Goal: Transaction & Acquisition: Subscribe to service/newsletter

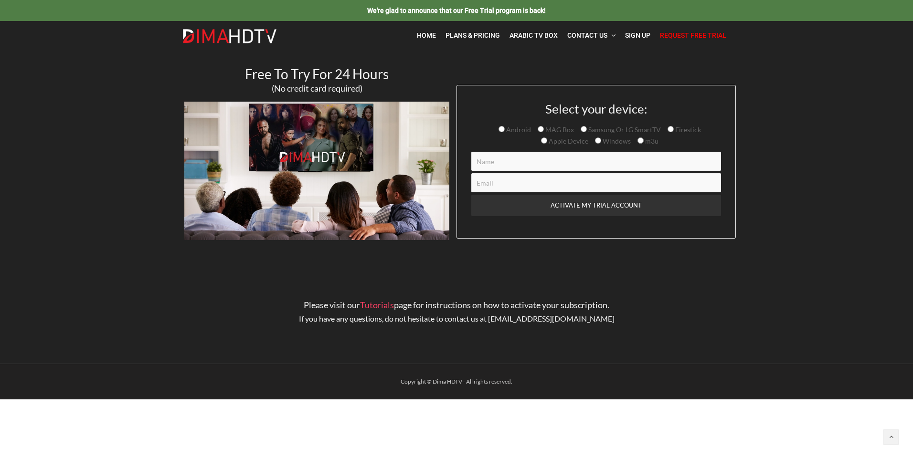
click at [673, 130] on label "Firestick" at bounding box center [683, 130] width 33 height 8
click at [673, 130] on input "Firestick" at bounding box center [670, 129] width 6 height 6
radio input "true"
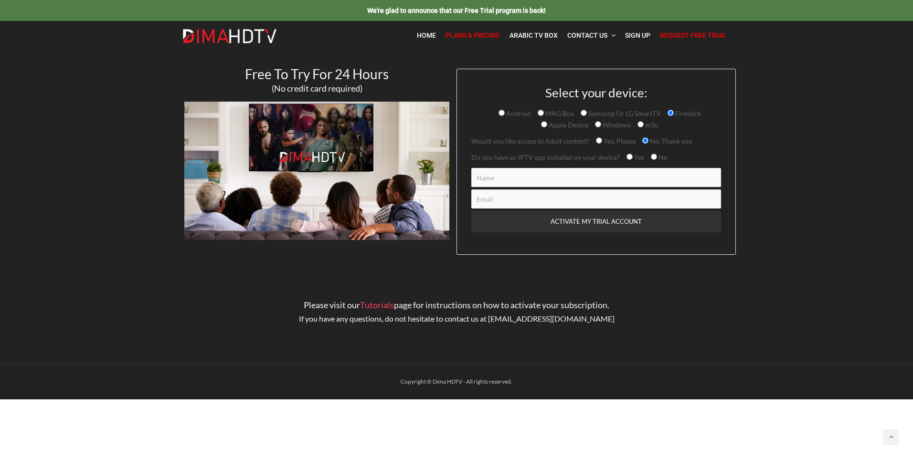
click at [476, 35] on span "Plans & Pricing" at bounding box center [472, 36] width 54 height 8
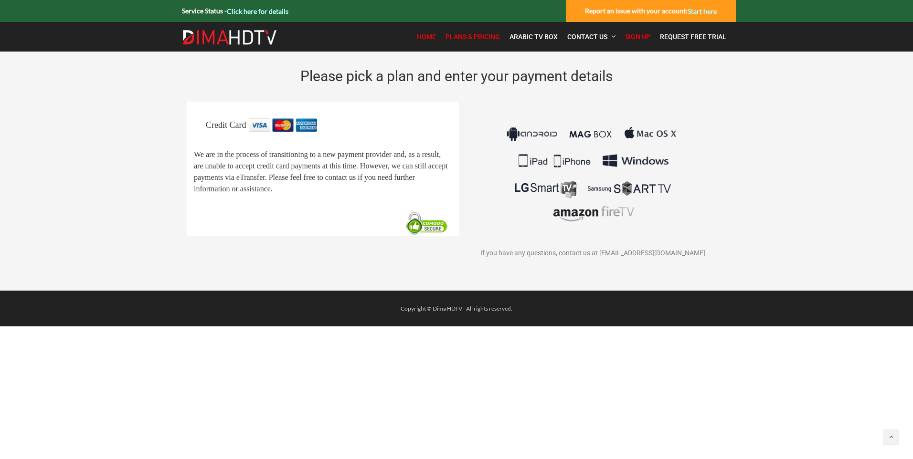
click at [426, 35] on span "Home" at bounding box center [426, 37] width 19 height 8
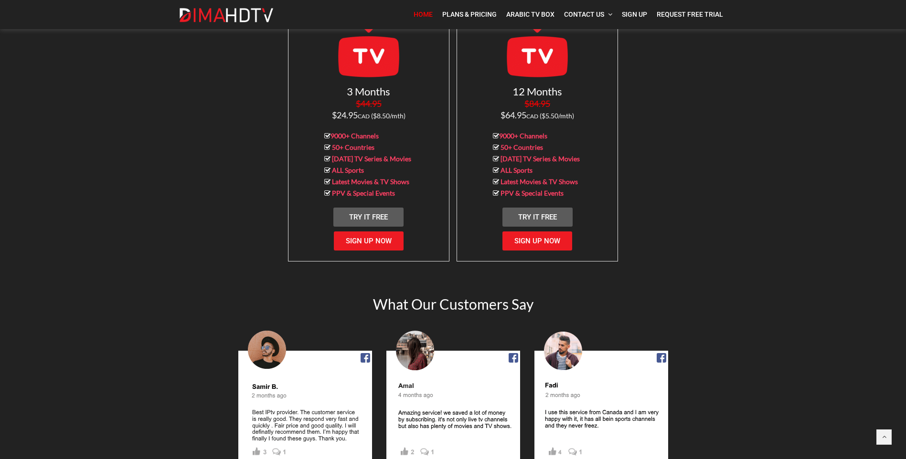
scroll to position [935, 0]
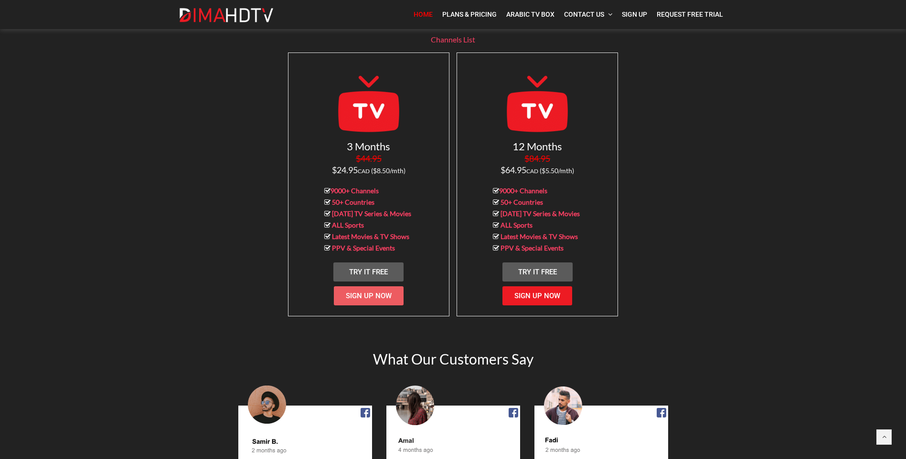
click at [371, 292] on span "Sign Up Now" at bounding box center [369, 296] width 46 height 9
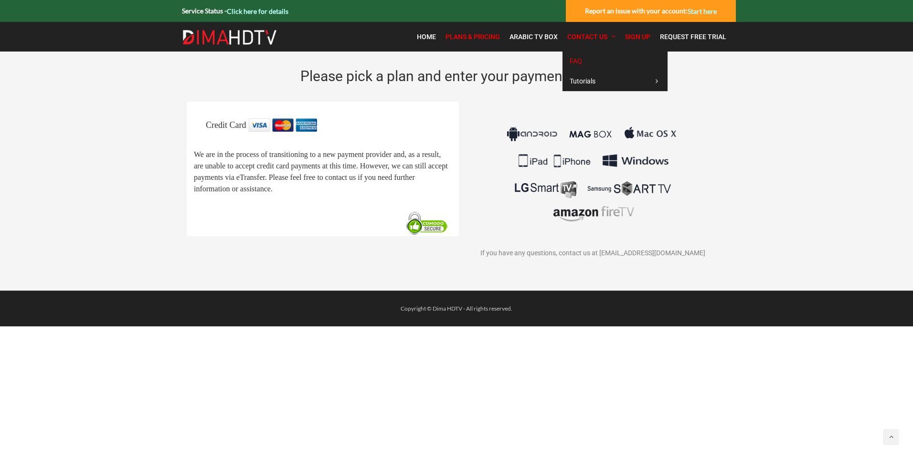
click at [599, 60] on link "FAQ" at bounding box center [614, 61] width 105 height 20
